Goal: Task Accomplishment & Management: Manage account settings

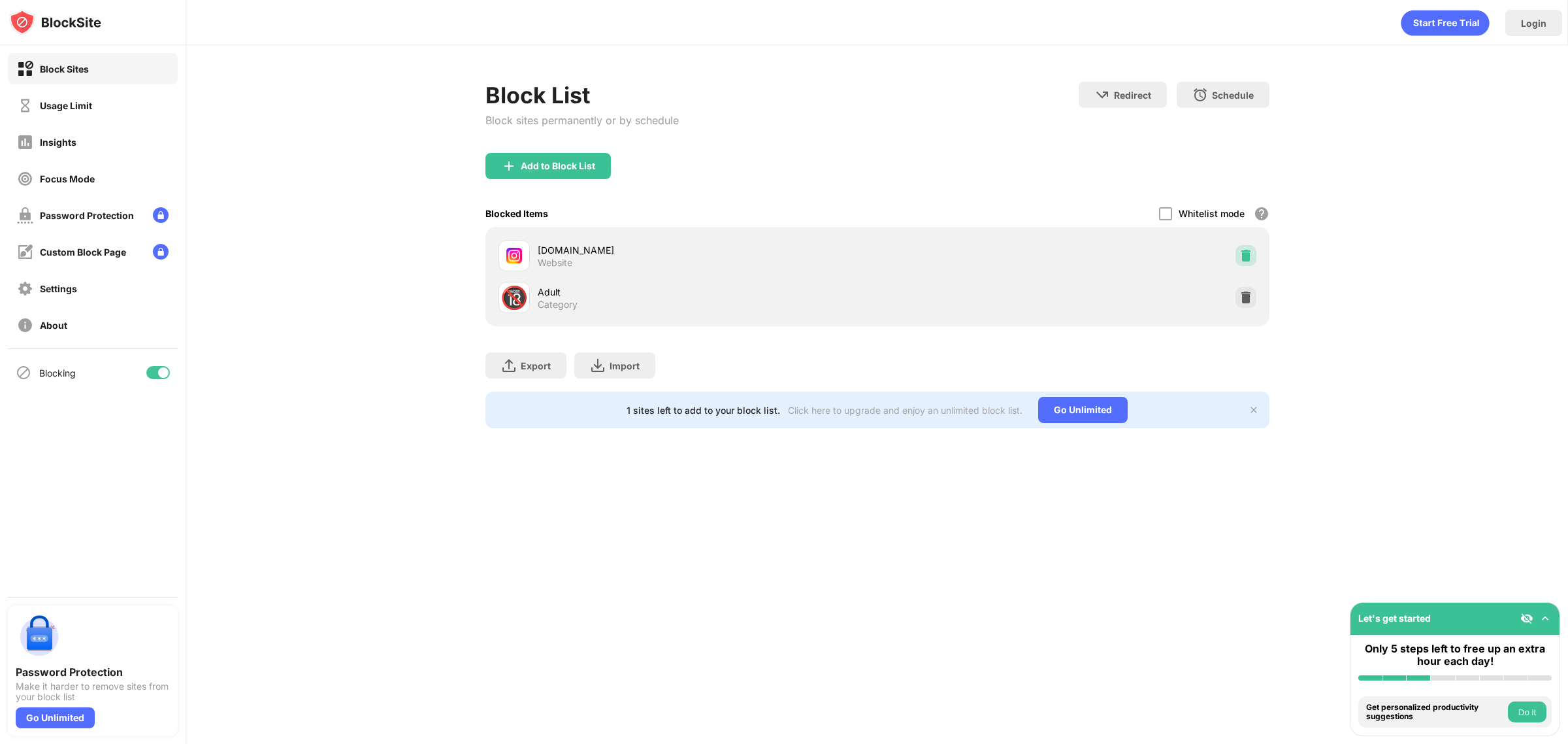
click at [1239, 247] on div at bounding box center [1245, 255] width 21 height 21
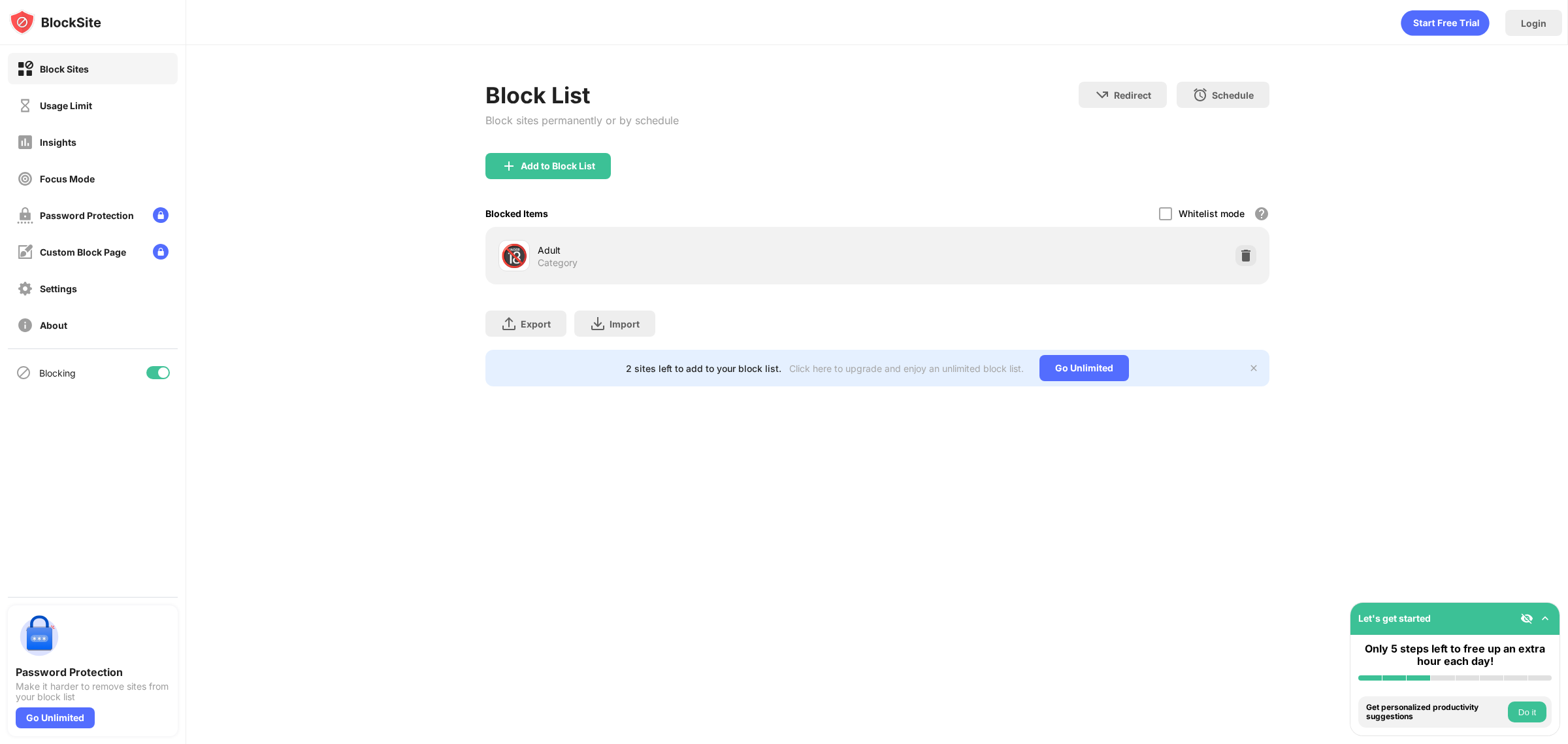
click at [579, 179] on div "Add to Block List" at bounding box center [876, 176] width 784 height 47
click at [636, 151] on div "Block List Block sites permanently or by schedule" at bounding box center [581, 117] width 193 height 71
click at [567, 173] on div "Add to Block List" at bounding box center [548, 165] width 126 height 26
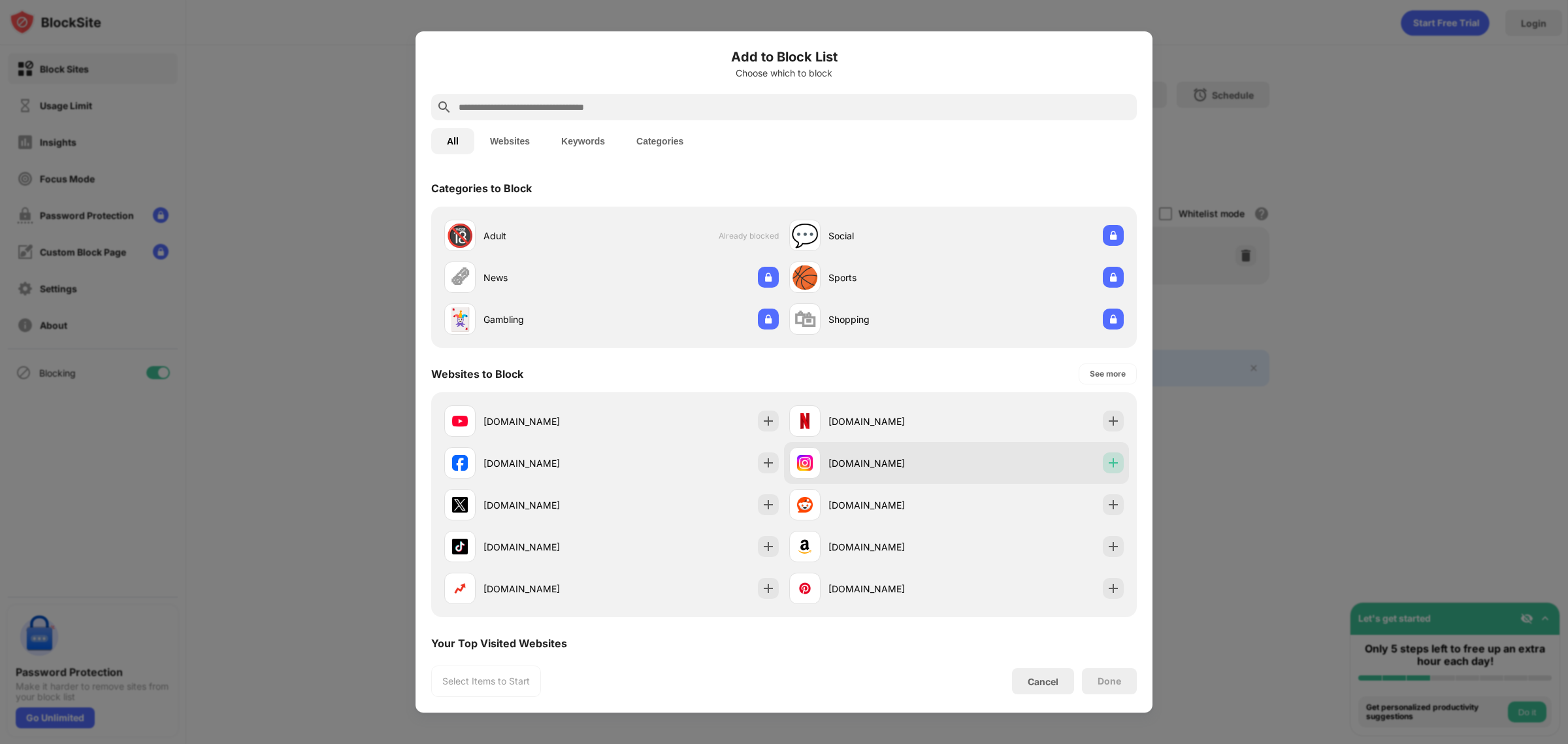
click at [1107, 471] on div at bounding box center [1113, 462] width 21 height 21
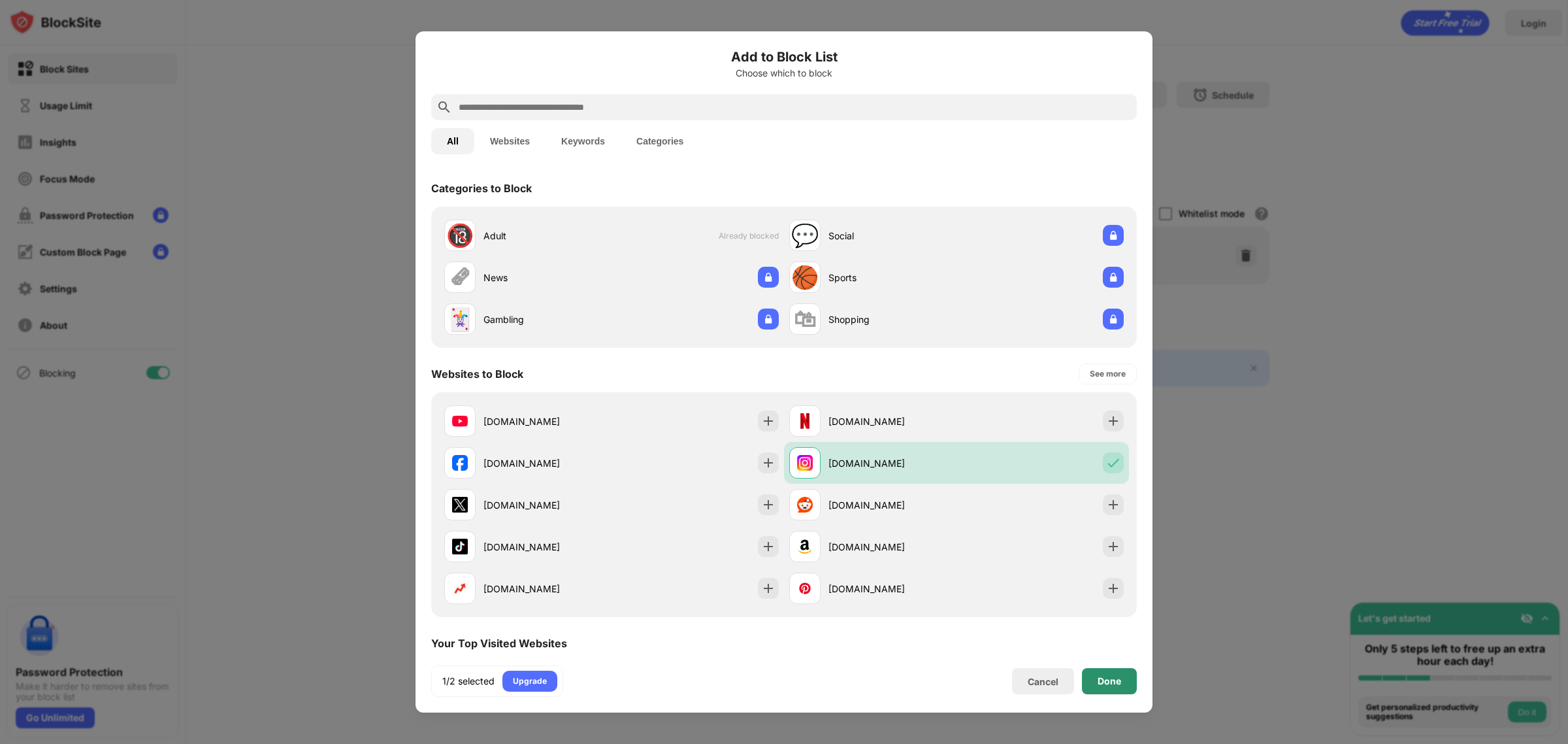
click at [1084, 673] on div "Done" at bounding box center [1108, 680] width 55 height 26
